Goal: Transaction & Acquisition: Book appointment/travel/reservation

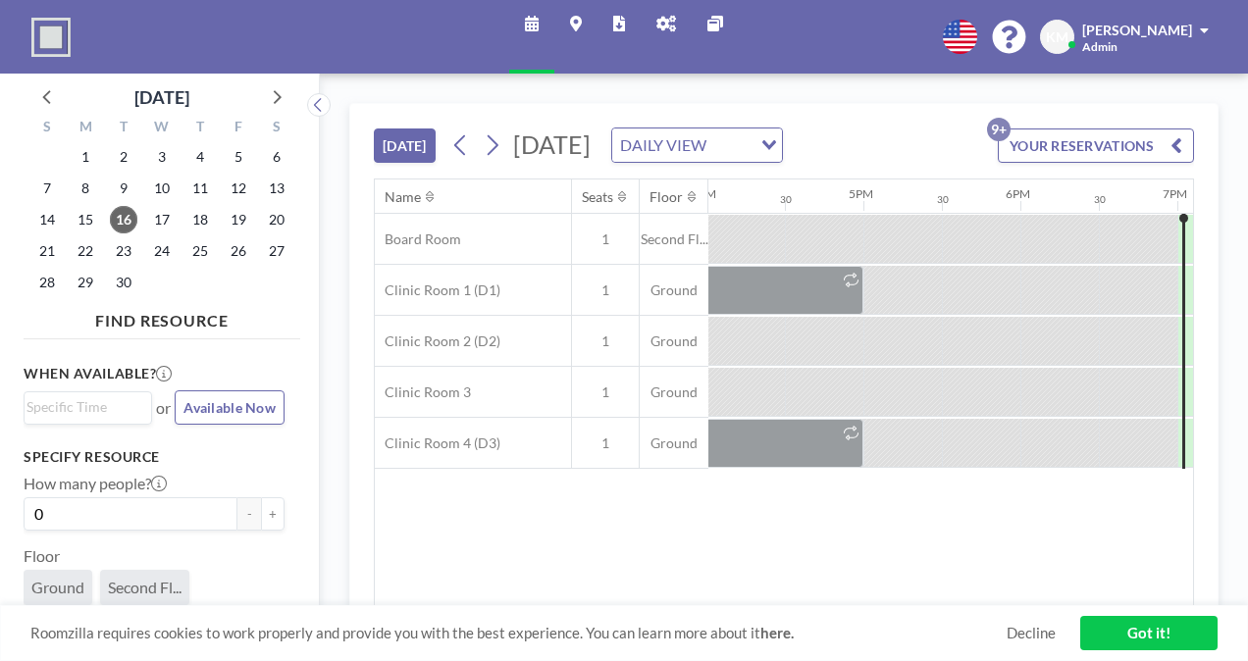
scroll to position [0, 2493]
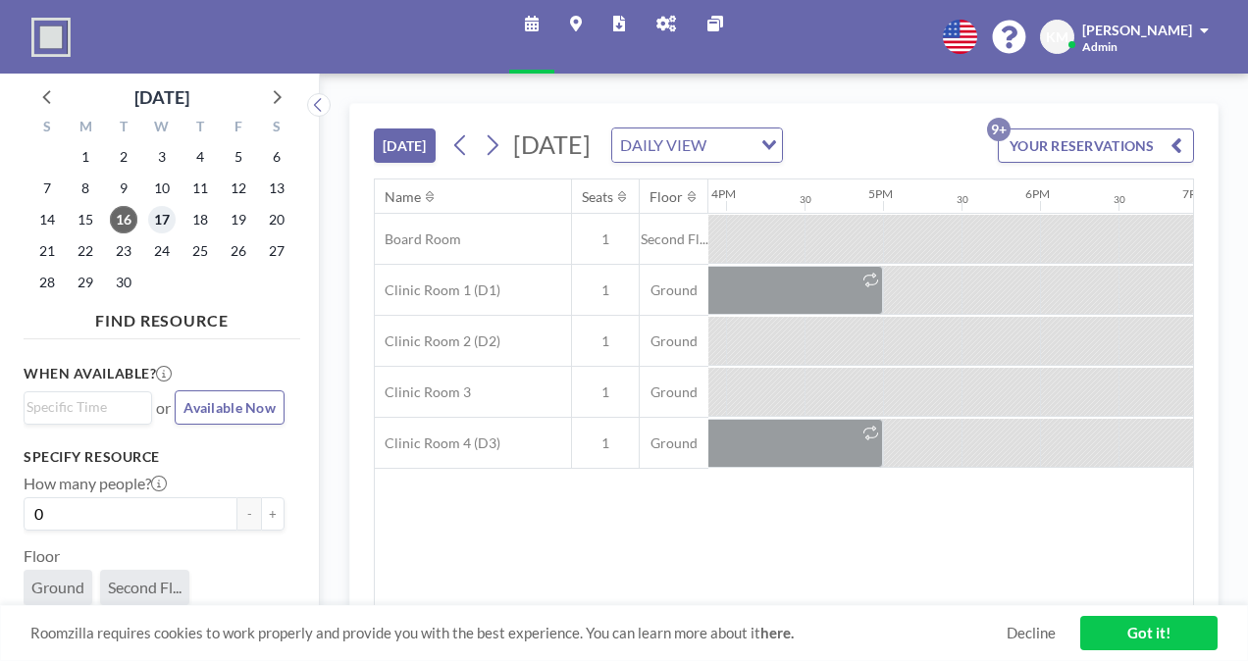
click at [152, 216] on span "17" at bounding box center [161, 219] width 27 height 27
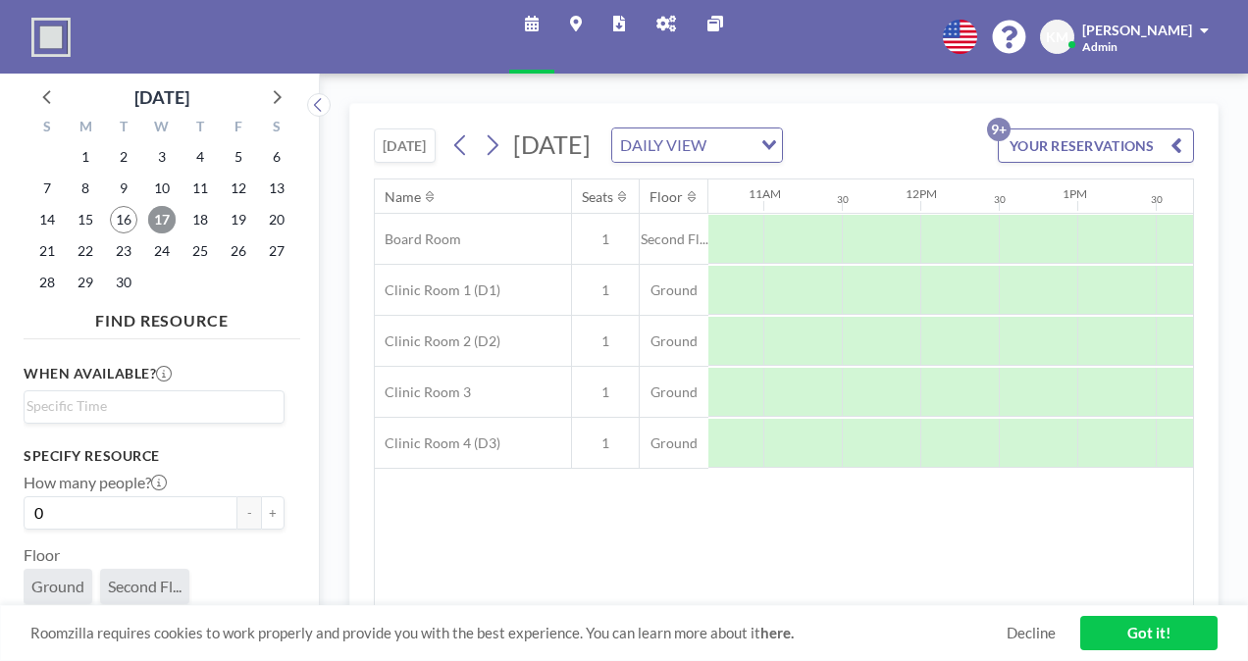
scroll to position [0, 1716]
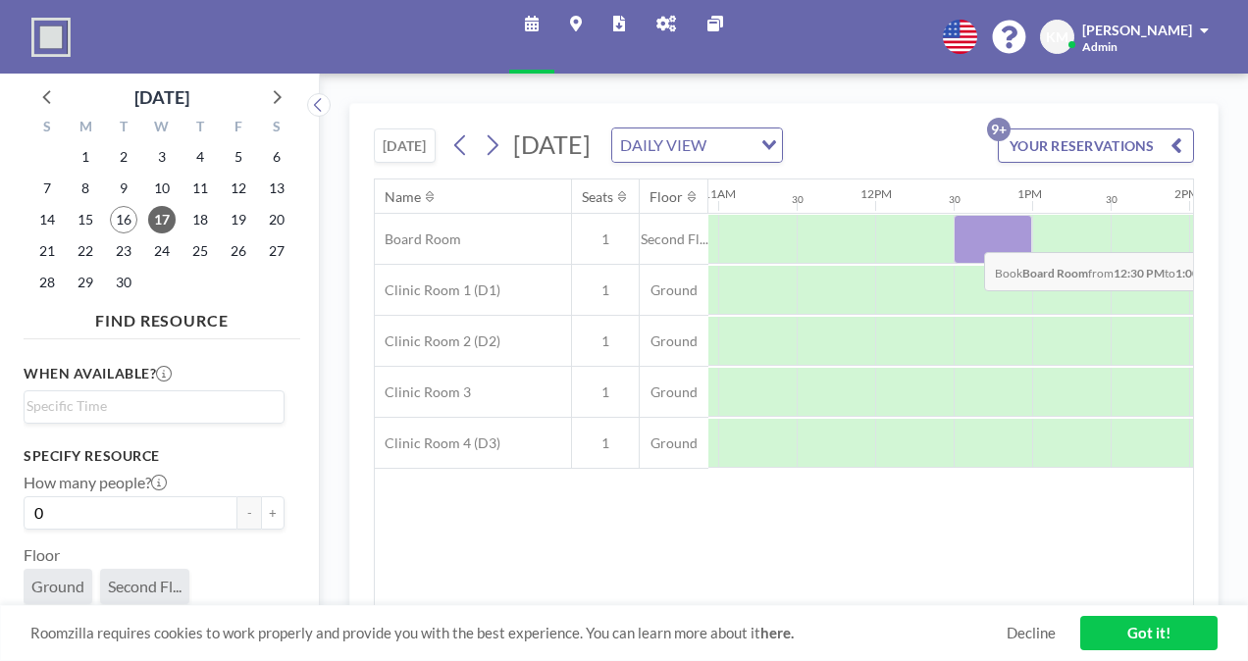
click at [968, 263] on div at bounding box center [992, 239] width 78 height 49
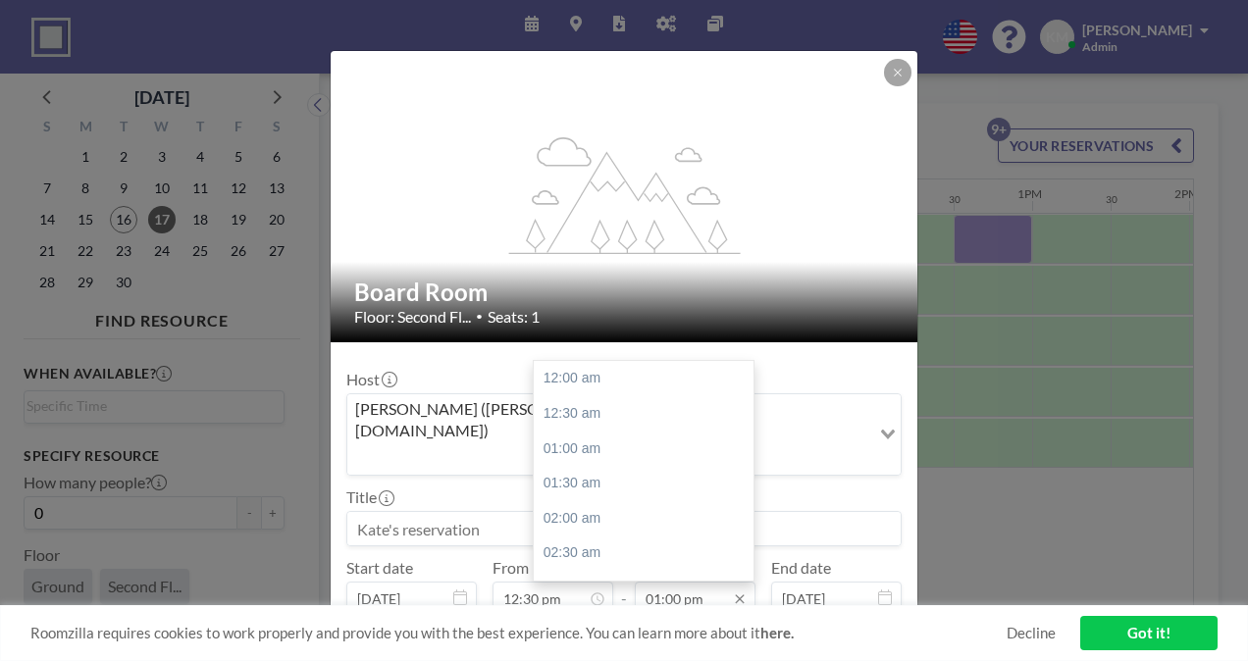
scroll to position [907, 0]
click at [619, 396] on div "01:30 pm" at bounding box center [649, 413] width 230 height 35
type input "01:30 pm"
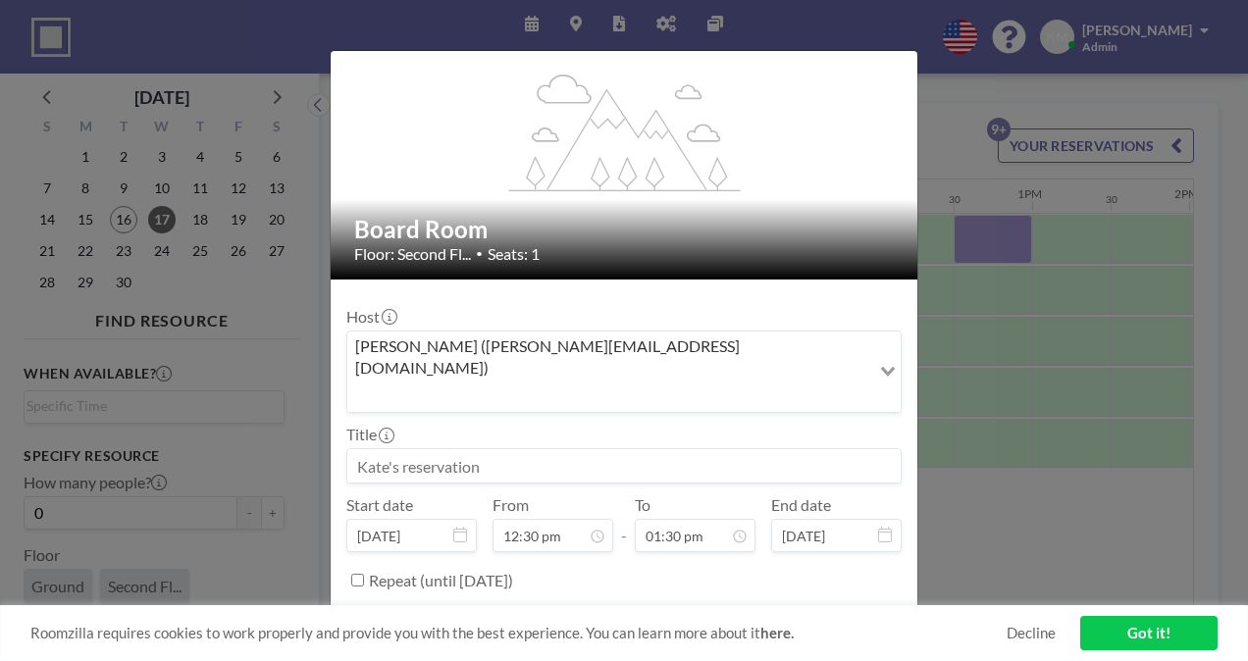
scroll to position [943, 0]
click at [865, 612] on button "BOOK NOW" at bounding box center [851, 629] width 99 height 34
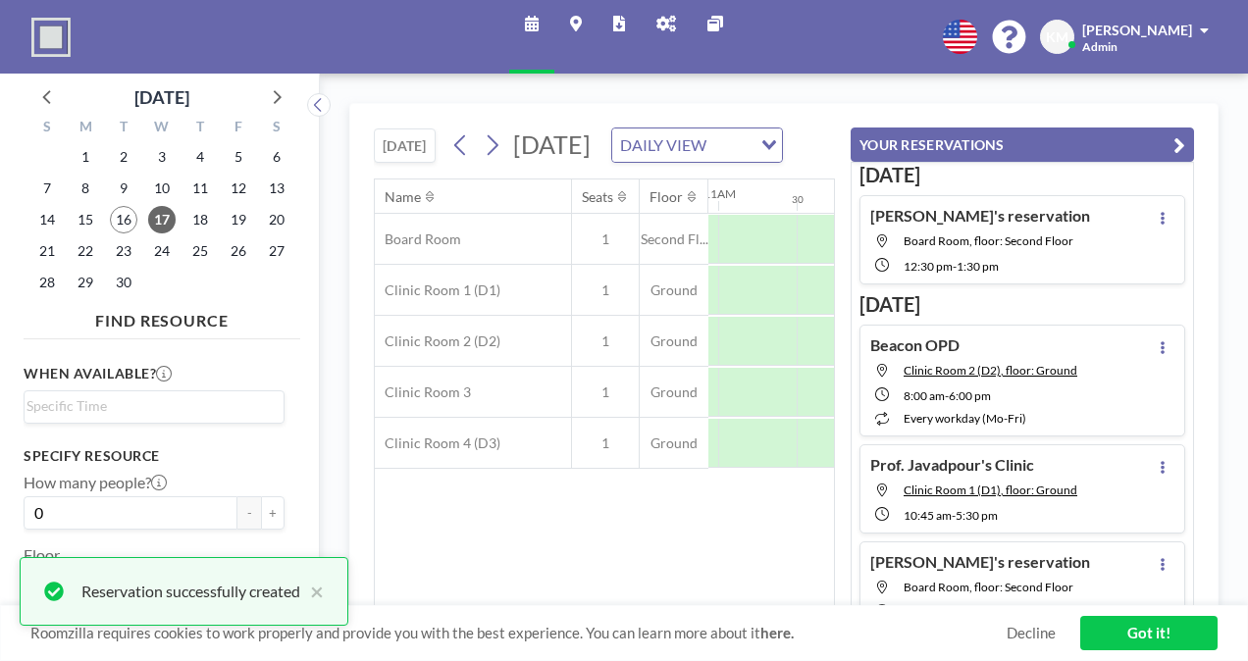
click at [1171, 138] on button "YOUR RESERVATIONS" at bounding box center [1021, 145] width 343 height 34
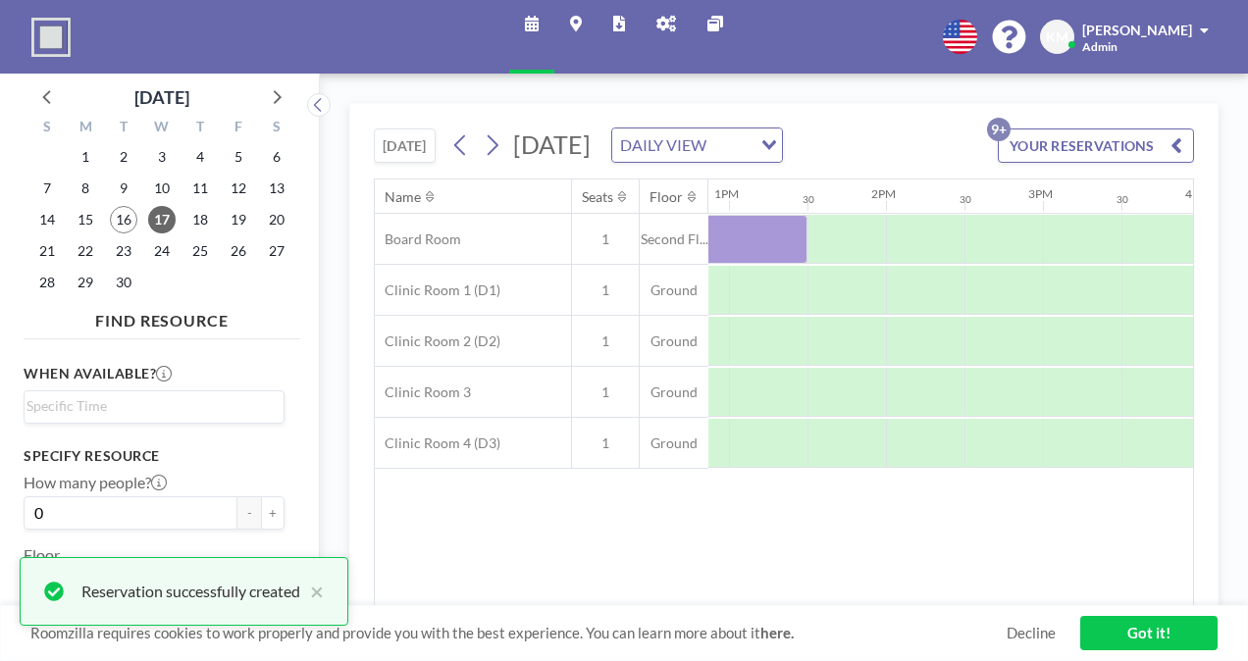
scroll to position [0, 2021]
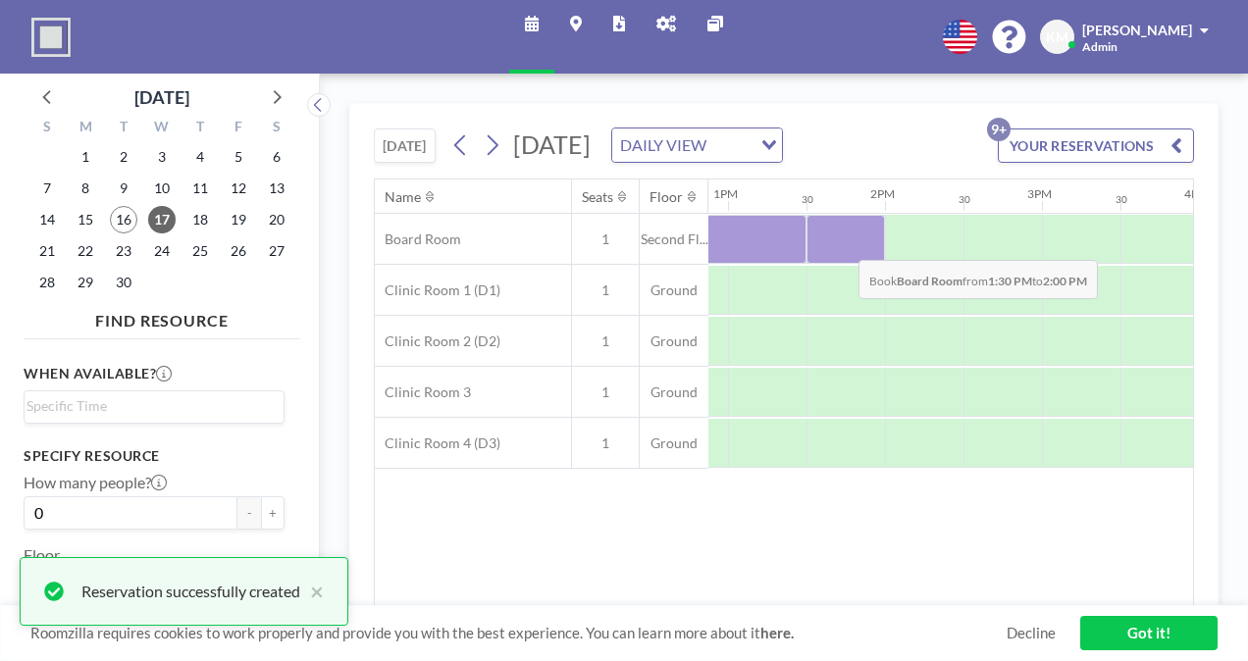
click at [843, 264] on div at bounding box center [845, 239] width 78 height 49
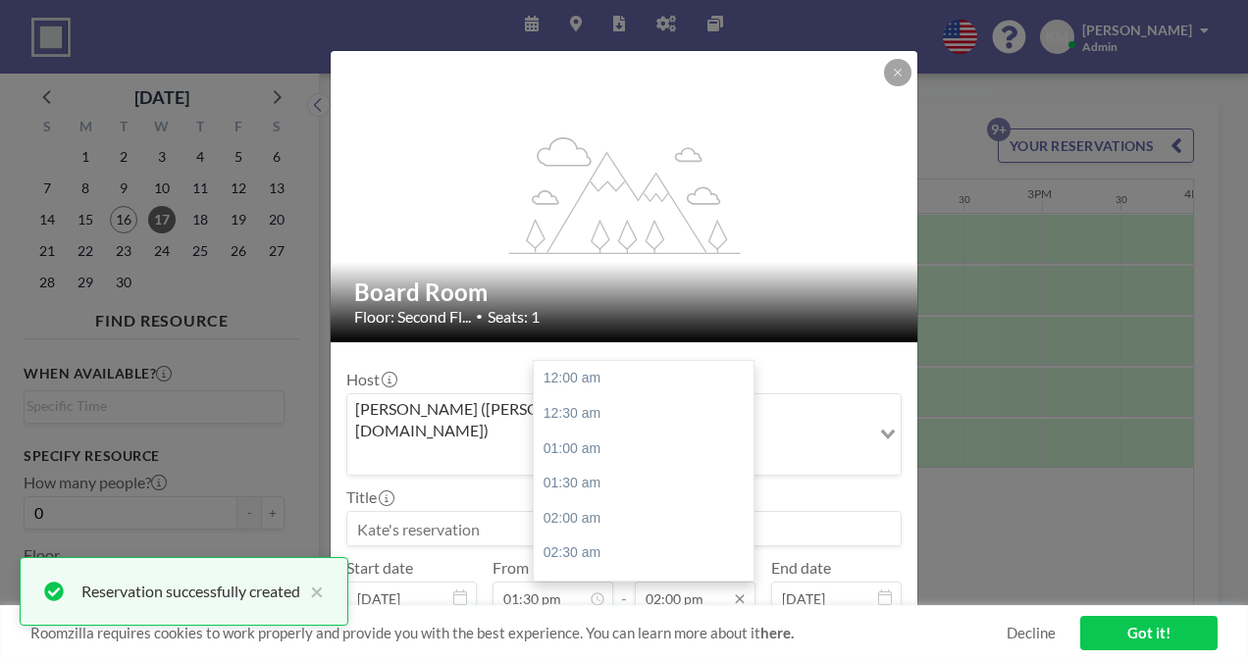
scroll to position [978, 0]
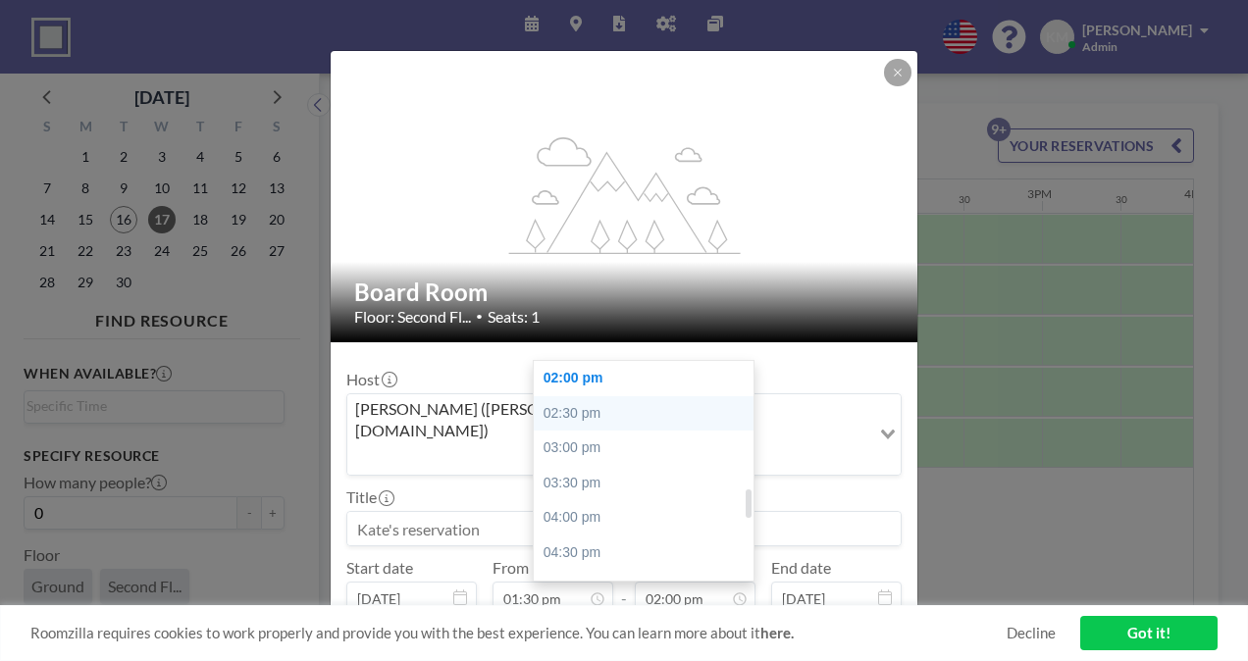
click at [660, 396] on div "02:30 pm" at bounding box center [649, 413] width 230 height 35
type input "02:30 pm"
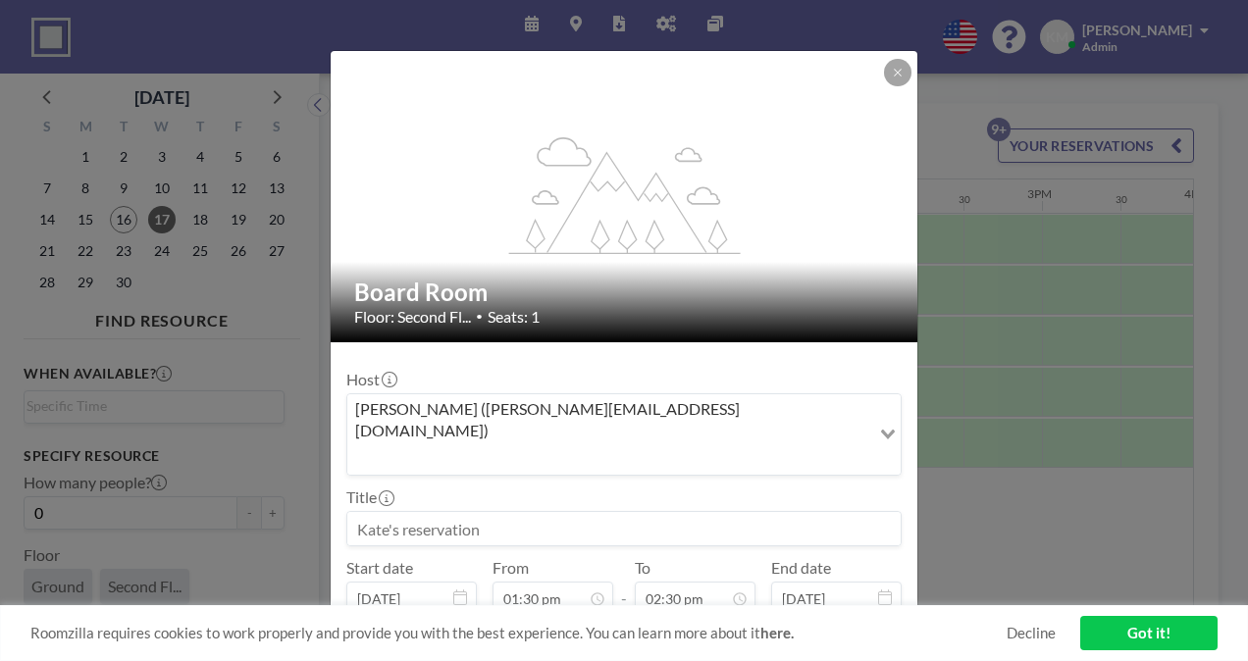
scroll to position [63, 0]
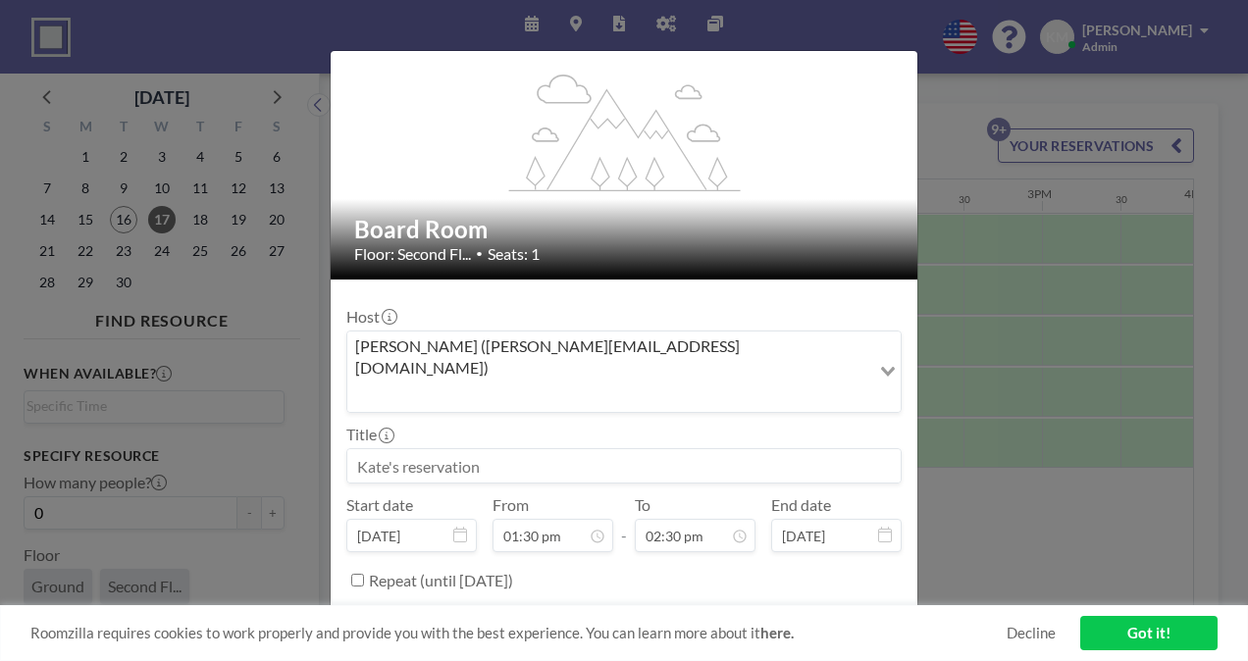
click at [863, 612] on button "BOOK NOW" at bounding box center [851, 629] width 99 height 34
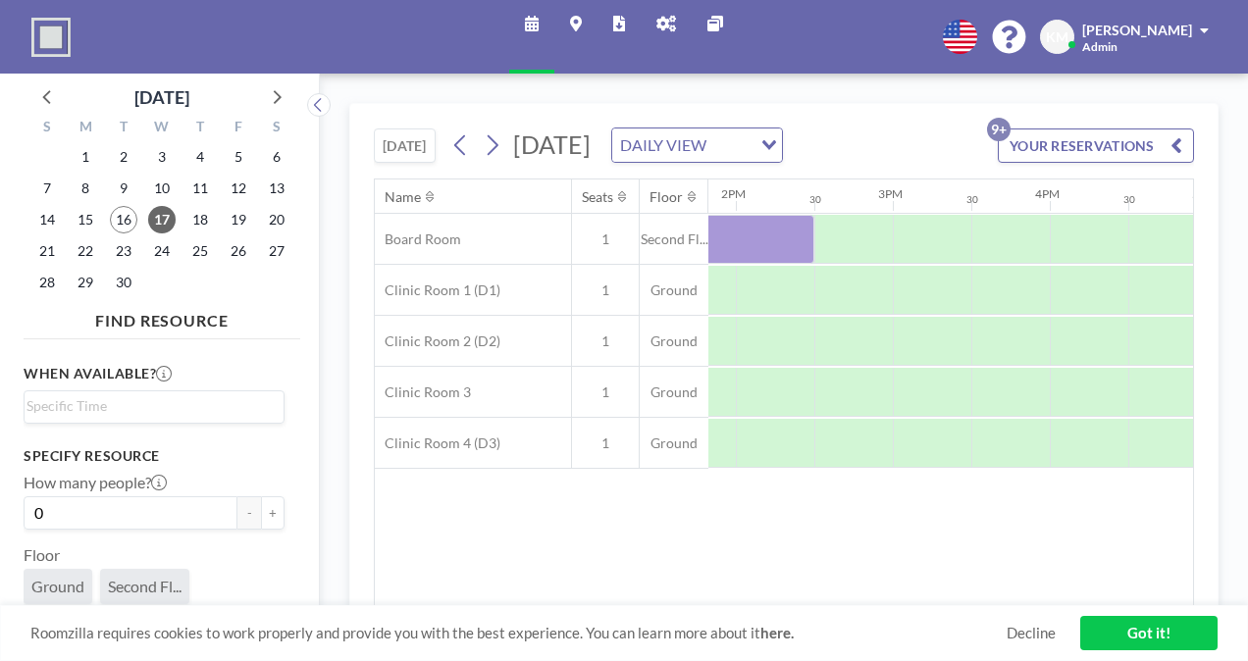
scroll to position [0, 2307]
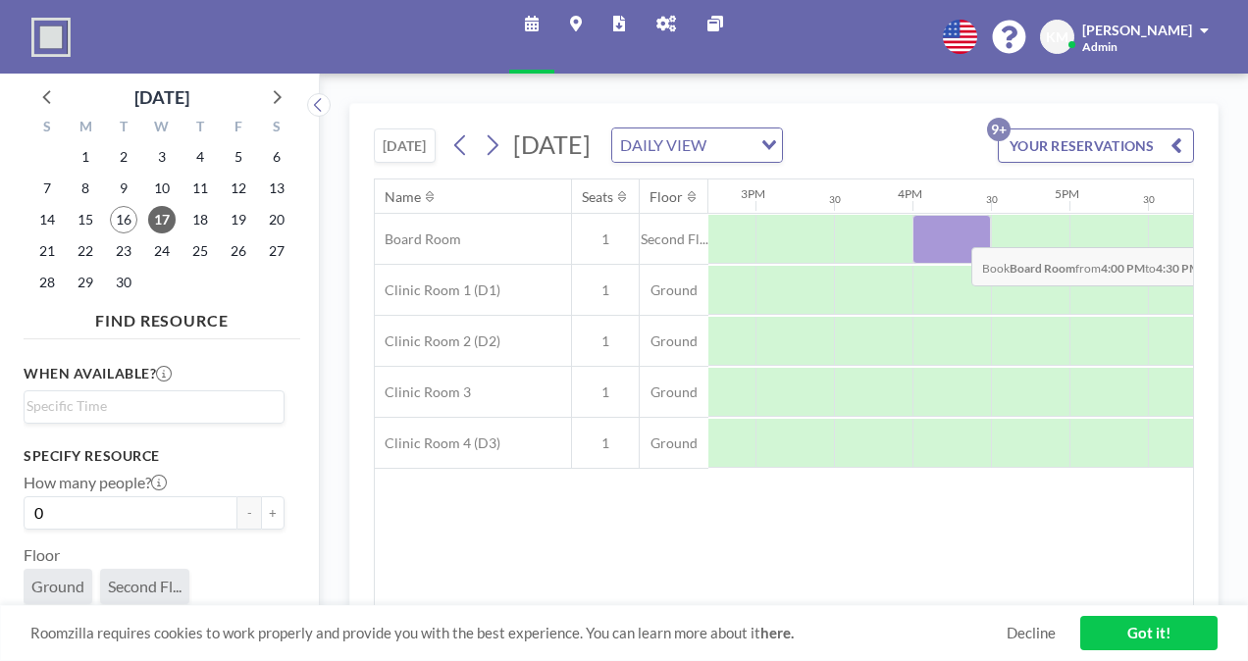
click at [955, 258] on div at bounding box center [951, 239] width 78 height 49
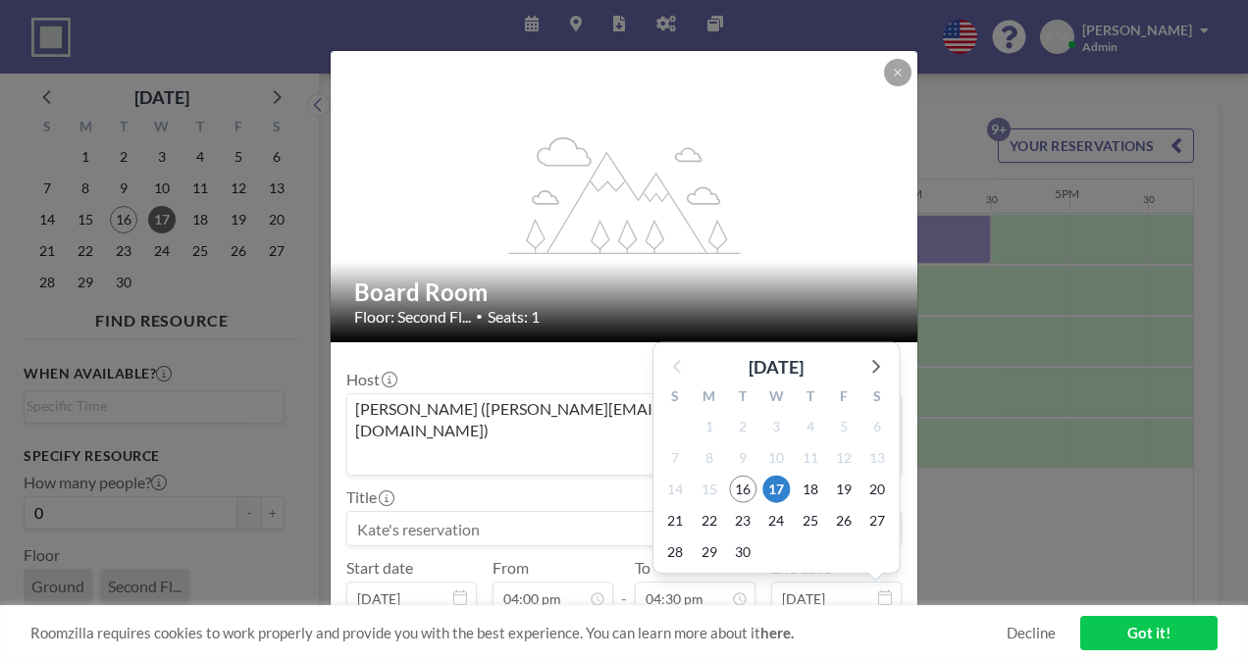
scroll to position [63, 0]
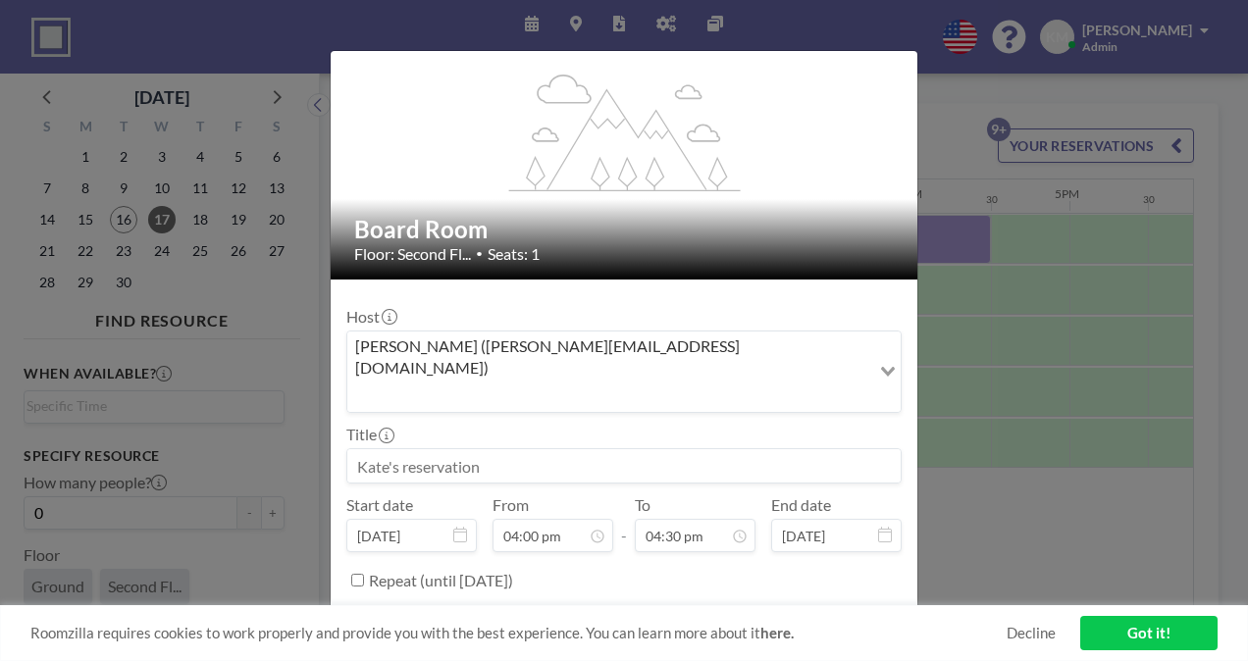
click at [850, 612] on button "BOOK NOW" at bounding box center [851, 629] width 99 height 34
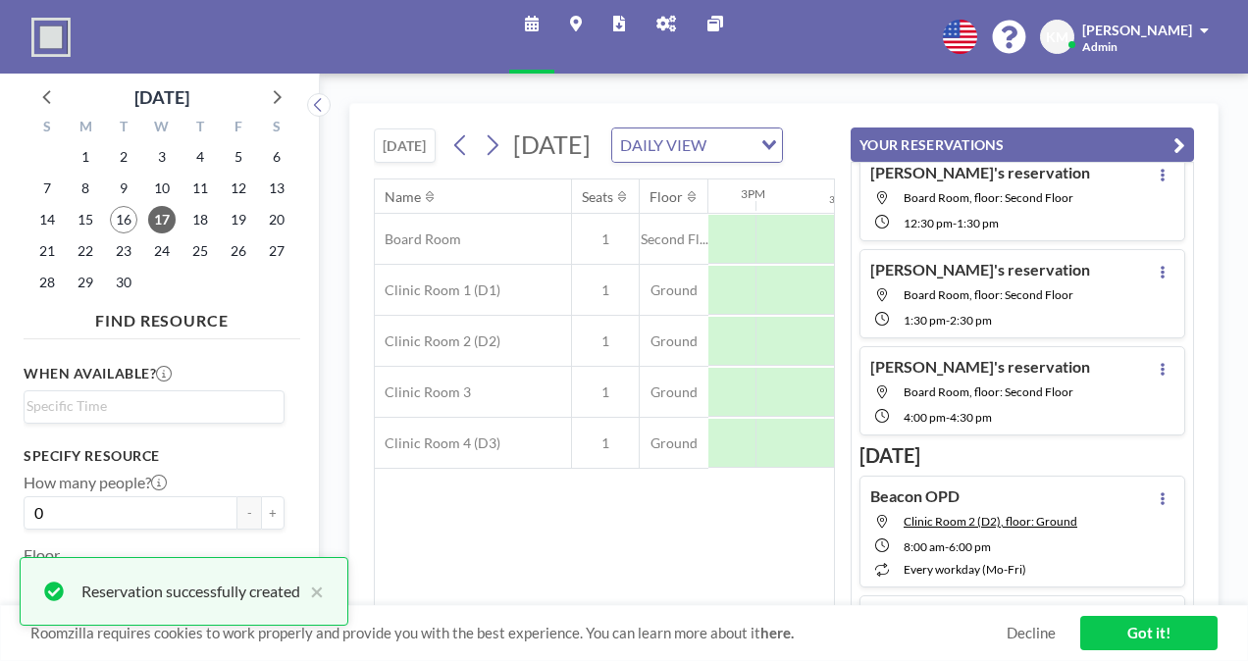
scroll to position [45, 0]
